Goal: Information Seeking & Learning: Learn about a topic

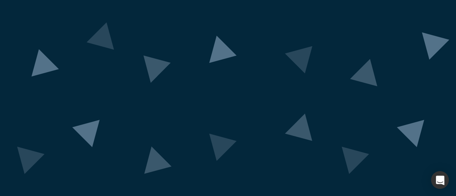
scroll to position [35, 0]
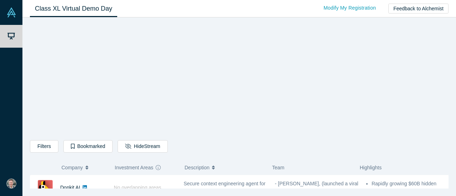
click at [391, 107] on div "Filters AI Artificial Intelligence B2B SaaS AI (Artificial Intelligence) Data A…" at bounding box center [239, 105] width 419 height 167
click at [88, 169] on icon "button" at bounding box center [87, 167] width 3 height 5
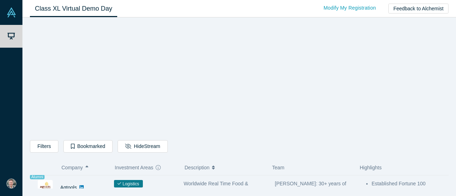
click at [61, 182] on div "Agtools" at bounding box center [68, 188] width 17 height 25
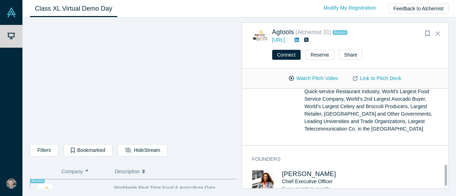
scroll to position [364, 0]
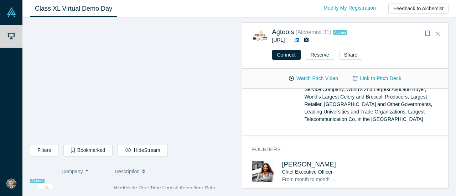
click at [285, 39] on link "[URL]" at bounding box center [278, 40] width 13 height 6
click at [186, 164] on button "Description" at bounding box center [173, 171] width 117 height 15
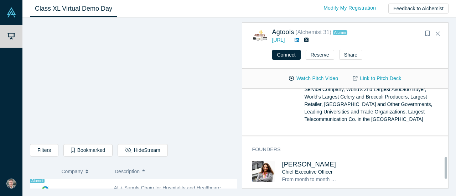
scroll to position [314, 0]
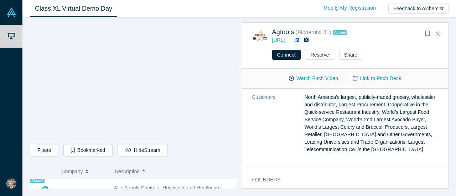
click at [81, 7] on link "Class XL Virtual Demo Day" at bounding box center [73, 8] width 87 height 17
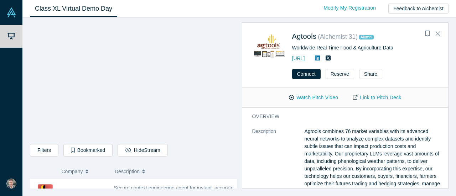
drag, startPoint x: 103, startPoint y: 166, endPoint x: 153, endPoint y: 165, distance: 50.3
click at [103, 166] on button "Company" at bounding box center [85, 171] width 46 height 15
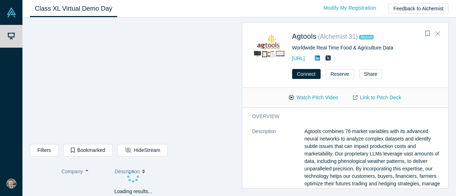
click at [88, 8] on link "Class XL Virtual Demo Day" at bounding box center [73, 8] width 87 height 17
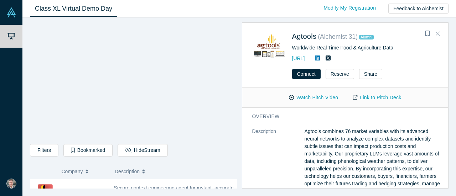
click at [437, 35] on icon "Close" at bounding box center [438, 34] width 4 height 4
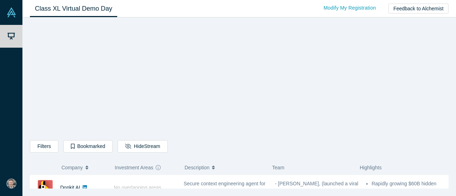
click at [77, 168] on span "Company" at bounding box center [72, 167] width 21 height 15
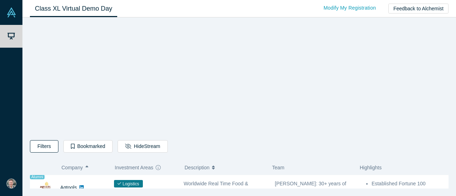
click at [43, 145] on button "Filters" at bounding box center [44, 146] width 29 height 12
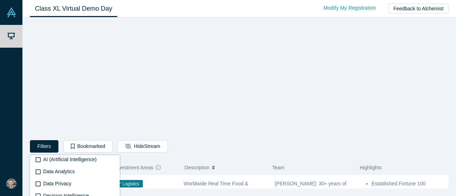
scroll to position [99, 0]
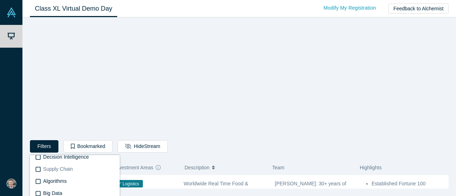
click at [41, 169] on label "Supply Chain" at bounding box center [75, 170] width 80 height 12
click at [0, 0] on input "Supply Chain" at bounding box center [0, 0] width 0 height 0
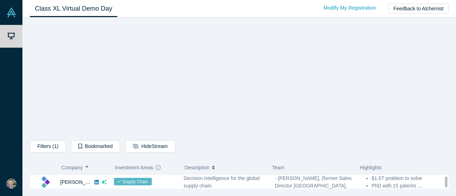
scroll to position [34, 0]
click at [88, 167] on icon "button" at bounding box center [87, 167] width 3 height 2
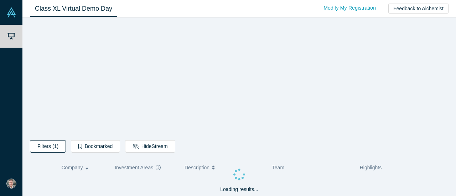
click at [53, 147] on button "Filters (1)" at bounding box center [48, 146] width 36 height 12
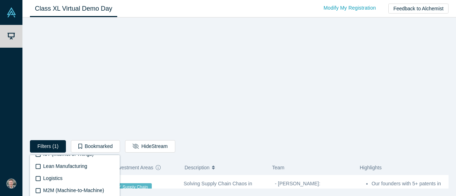
scroll to position [1170, 0]
click at [40, 177] on icon at bounding box center [38, 178] width 5 height 5
click at [0, 0] on input "Logistics" at bounding box center [0, 0] width 0 height 0
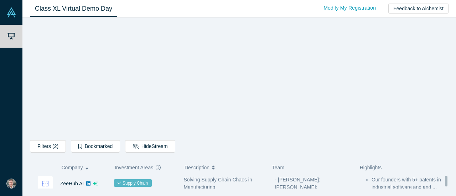
scroll to position [4, 0]
click at [70, 183] on link "ZeeHub AI" at bounding box center [72, 184] width 24 height 6
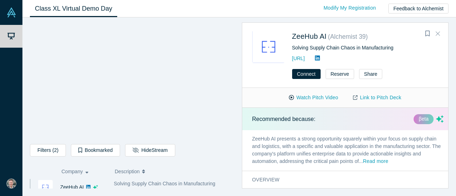
click at [438, 34] on icon "Close" at bounding box center [438, 34] width 4 height 4
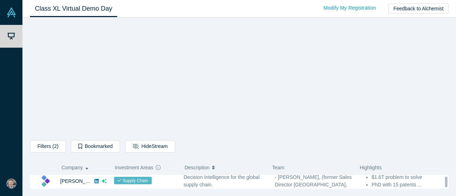
scroll to position [35, 0]
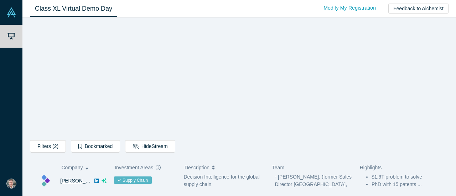
click at [65, 180] on link "[PERSON_NAME]" at bounding box center [80, 181] width 41 height 6
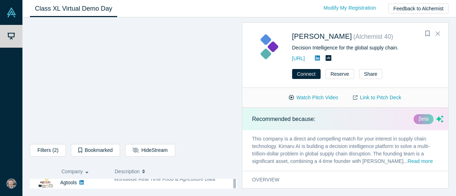
scroll to position [65, 0]
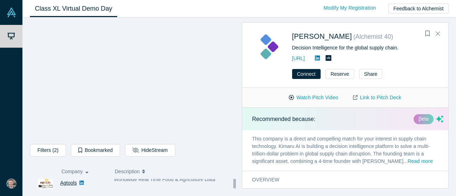
click at [68, 183] on link "Agtools" at bounding box center [68, 183] width 17 height 6
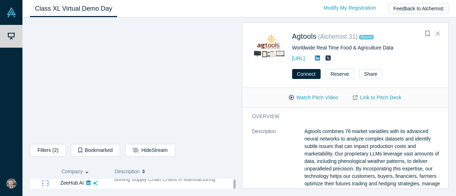
scroll to position [8, 0]
click at [306, 97] on button "Watch Pitch Video" at bounding box center [314, 98] width 64 height 12
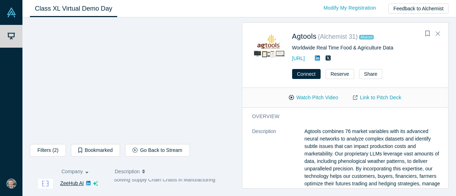
click at [70, 184] on link "ZeeHub AI" at bounding box center [72, 184] width 24 height 6
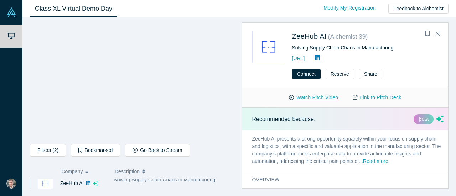
click at [313, 97] on button "Watch Pitch Video" at bounding box center [314, 98] width 64 height 12
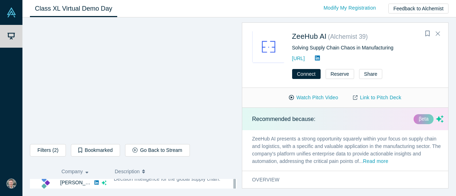
scroll to position [37, 0]
click at [97, 181] on div "[PERSON_NAME]" at bounding box center [68, 182] width 76 height 25
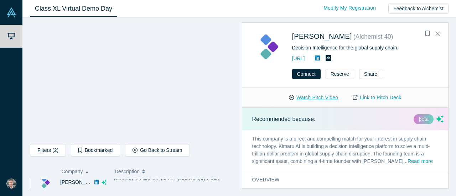
click at [325, 97] on button "Watch Pitch Video" at bounding box center [314, 98] width 64 height 12
